Goal: Information Seeking & Learning: Learn about a topic

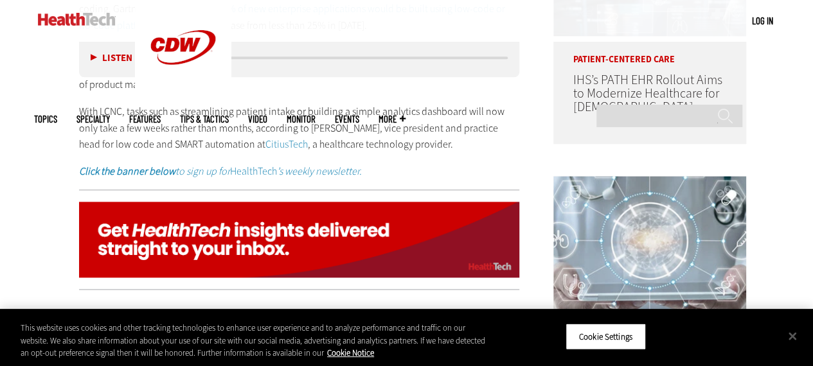
scroll to position [831, 0]
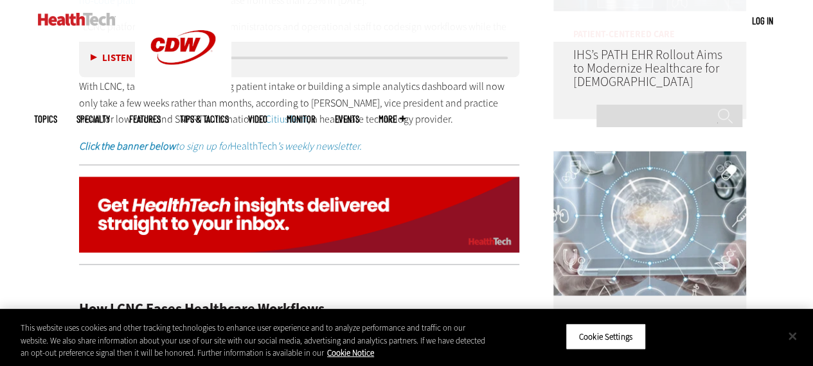
click at [797, 341] on button "Close" at bounding box center [792, 336] width 28 height 28
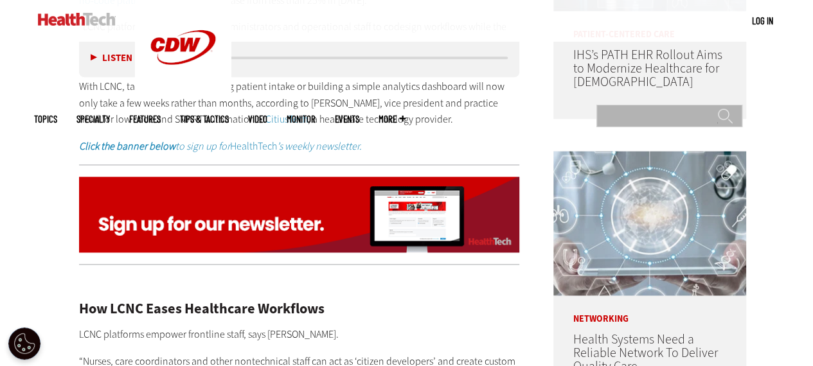
click at [623, 105] on input "Search" at bounding box center [669, 116] width 146 height 22
type input "******"
click at [429, 114] on p "With LCNC, tasks such as streamlining patient intake or building a simple analy…" at bounding box center [299, 102] width 441 height 49
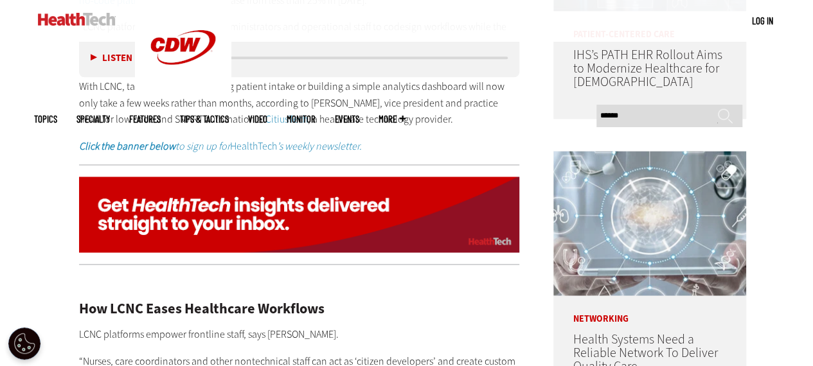
click at [429, 114] on p "With LCNC, tasks such as streamlining patient intake or building a simple analy…" at bounding box center [299, 102] width 441 height 49
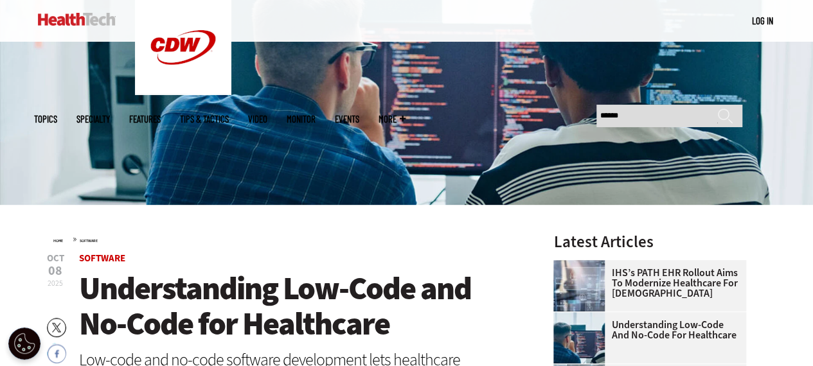
scroll to position [189, 0]
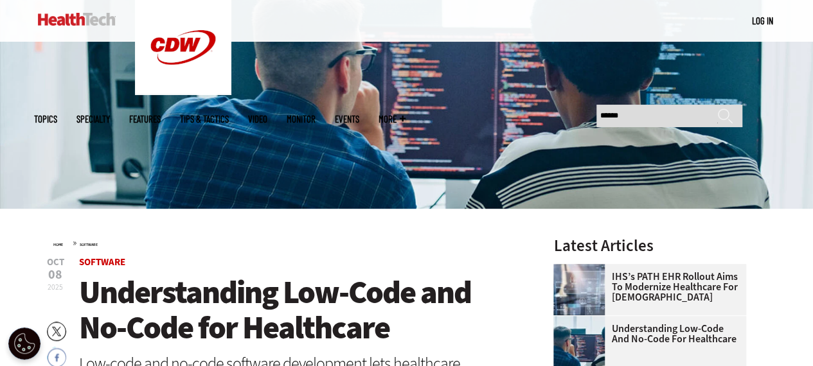
click at [230, 316] on span "Understanding Low-Code and No-Code for Healthcare" at bounding box center [275, 310] width 392 height 78
click at [230, 317] on span "Understanding Low-Code and No-Code for Healthcare" at bounding box center [275, 310] width 392 height 78
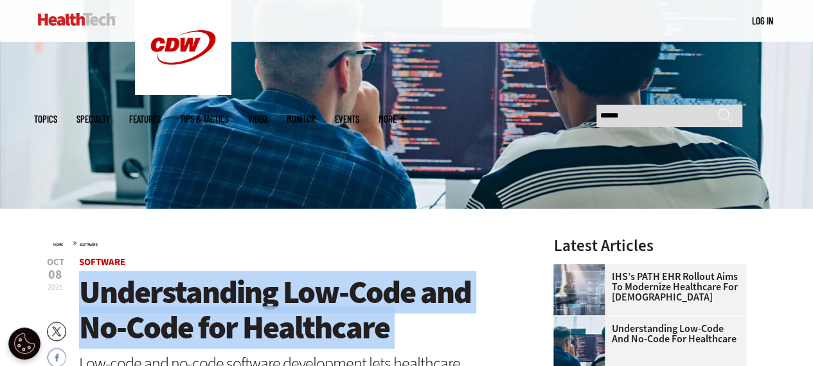
click at [229, 317] on span "Understanding Low-Code and No-Code for Healthcare" at bounding box center [275, 310] width 392 height 78
copy header "Understanding Low-Code and No-Code for Healthcare"
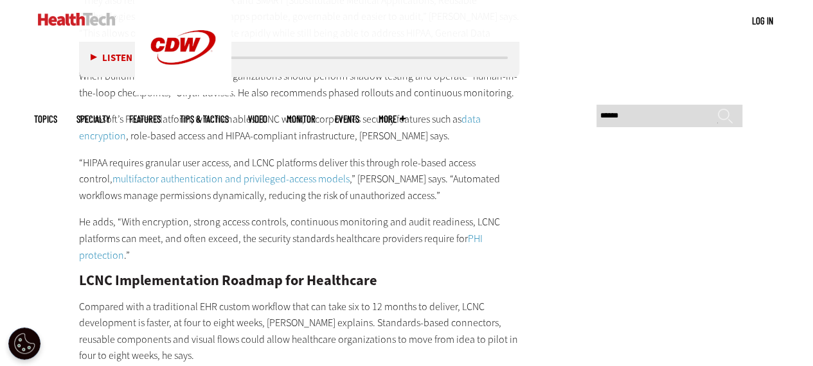
scroll to position [2630, 0]
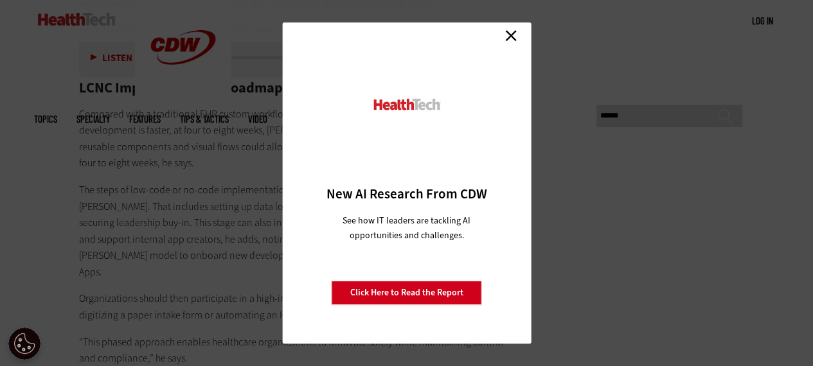
click at [511, 37] on link "Close" at bounding box center [510, 35] width 19 height 19
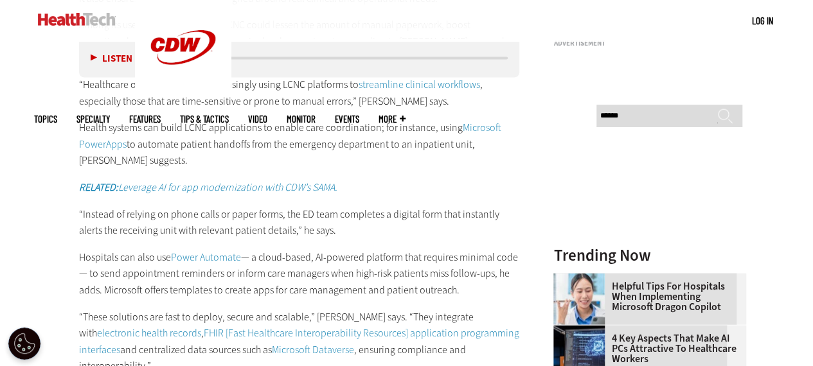
scroll to position [1153, 0]
